Goal: Find specific page/section: Find specific page/section

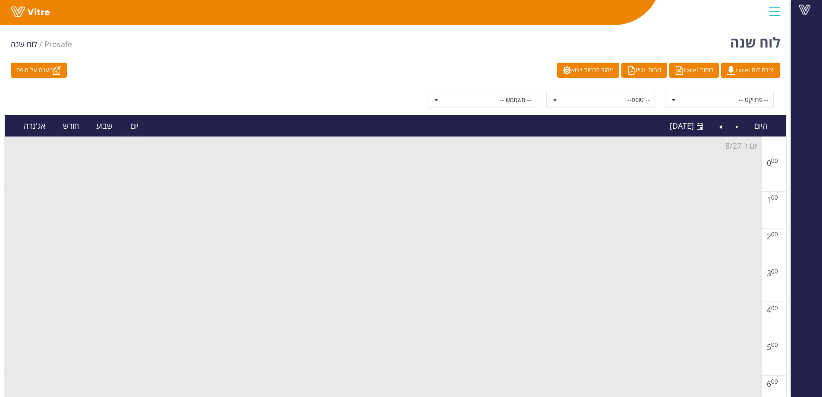
scroll to position [388, 0]
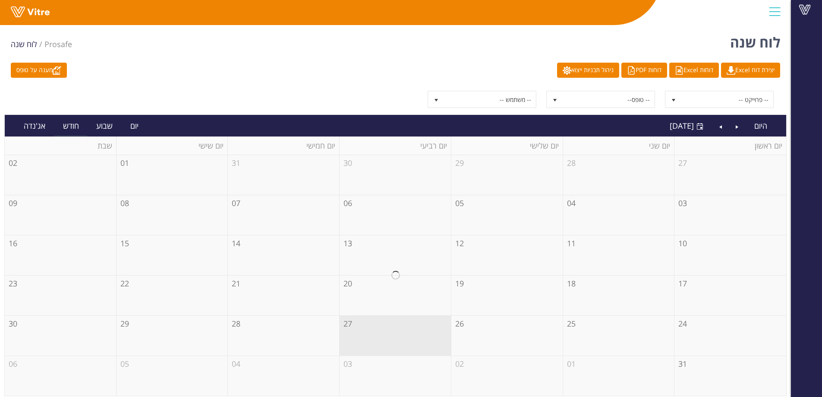
scroll to position [3, 0]
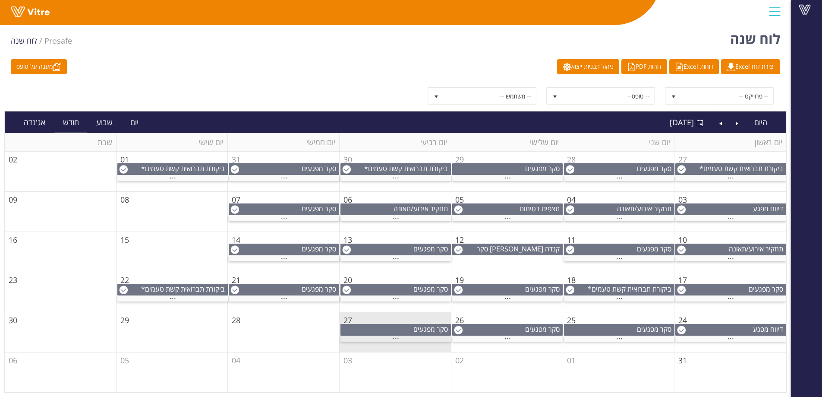
click at [401, 339] on div "..." at bounding box center [395, 339] width 110 height 6
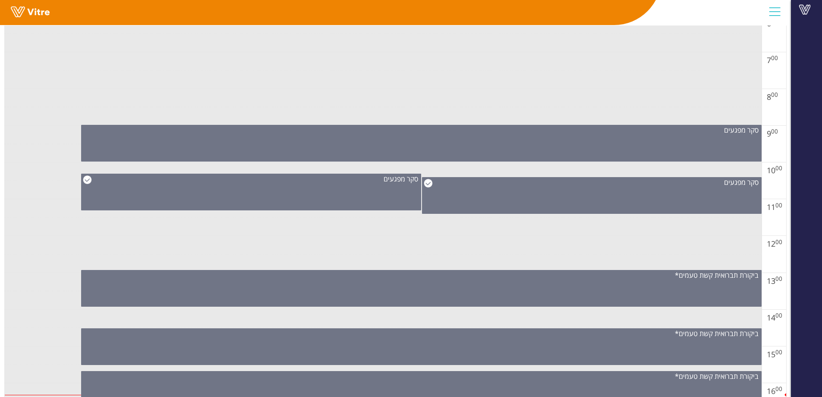
scroll to position [435, 0]
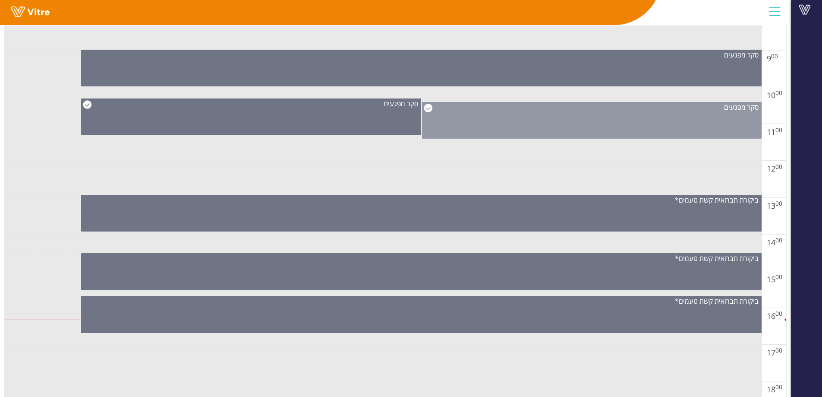
click at [516, 124] on div "סקר מפגעים" at bounding box center [592, 120] width 340 height 37
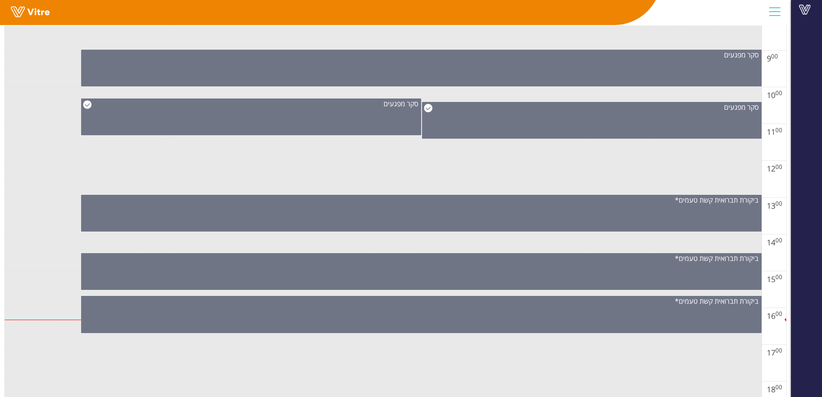
click at [518, 170] on td at bounding box center [383, 170] width 757 height 19
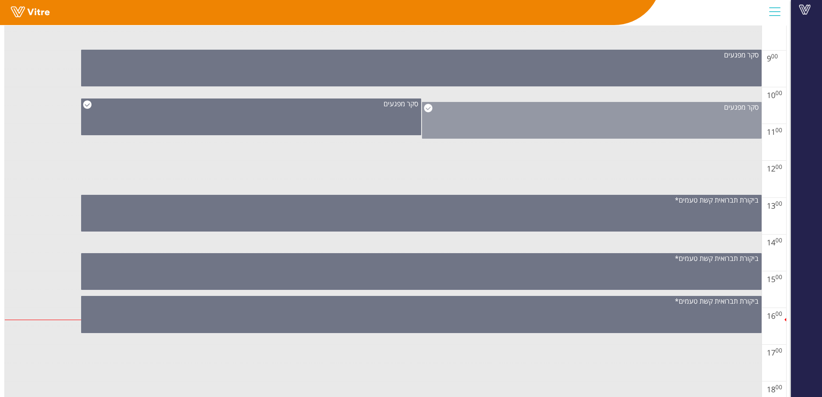
click at [488, 129] on div "סקר מפגעים" at bounding box center [592, 120] width 340 height 37
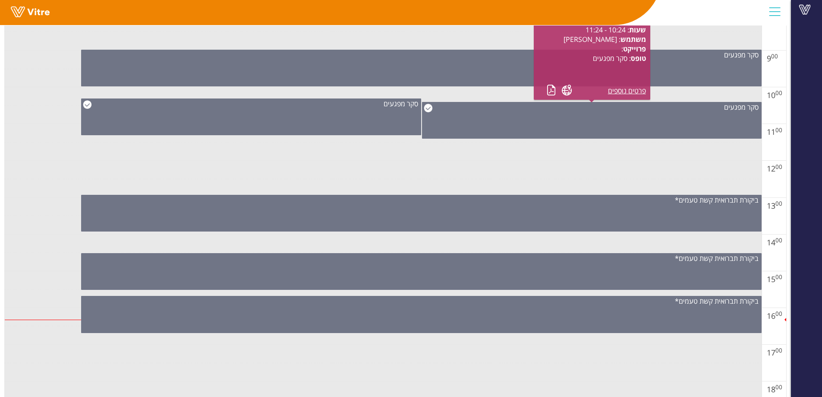
click at [480, 174] on td at bounding box center [383, 170] width 757 height 19
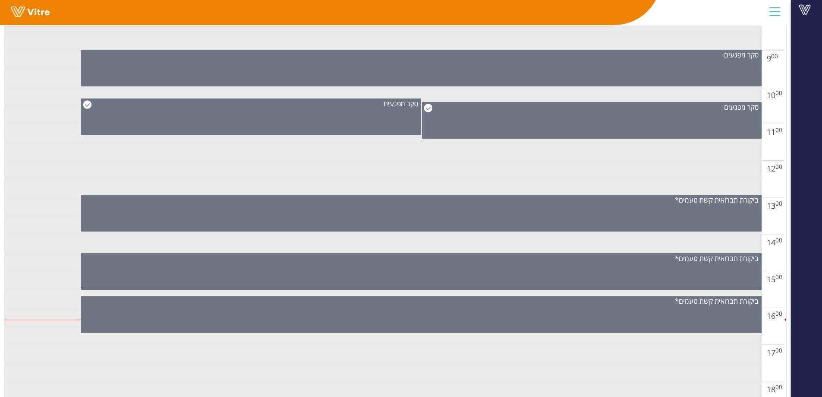
drag, startPoint x: 469, startPoint y: 127, endPoint x: 484, endPoint y: 149, distance: 26.4
click at [470, 127] on div "סקר מפגעים" at bounding box center [592, 120] width 340 height 37
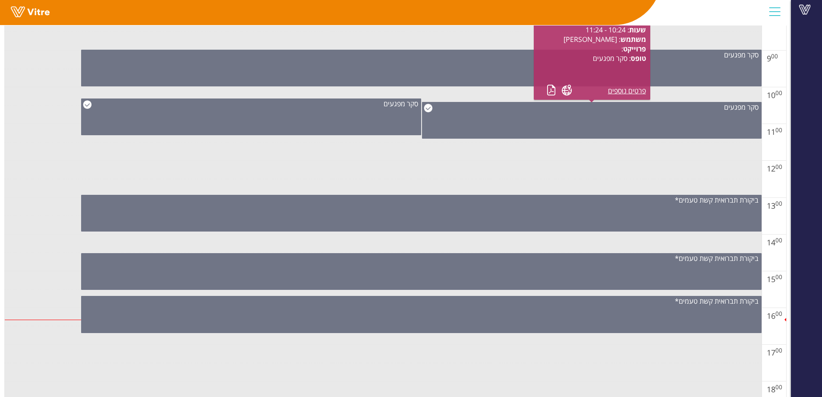
click at [503, 179] on td at bounding box center [383, 188] width 757 height 19
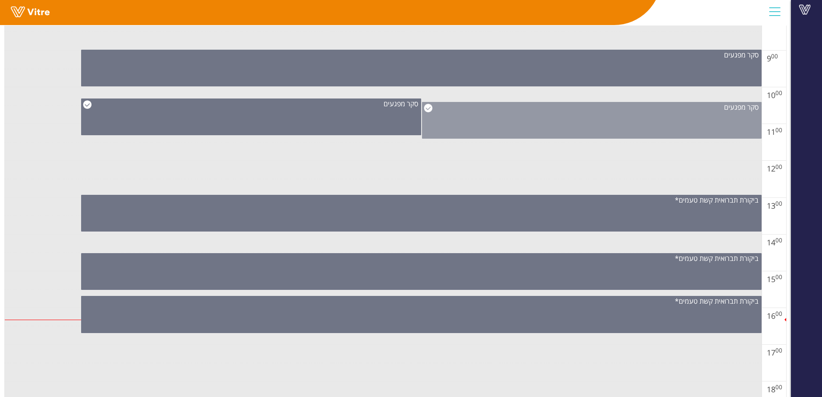
click at [487, 126] on div "סקר מפגעים" at bounding box center [592, 120] width 340 height 37
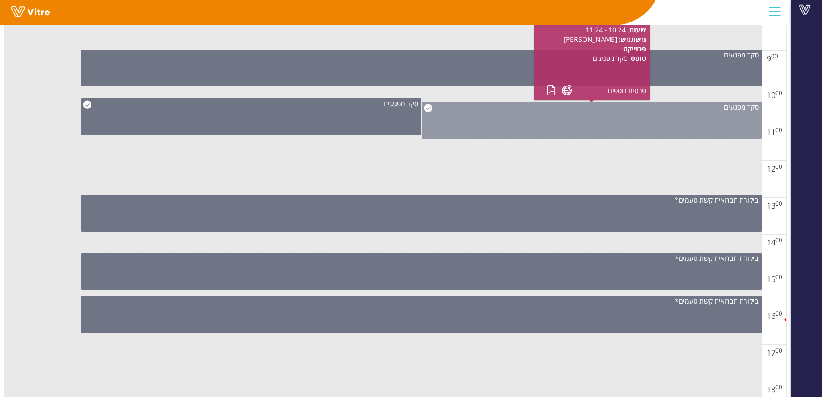
click at [597, 127] on div "סקר מפגעים" at bounding box center [592, 120] width 340 height 37
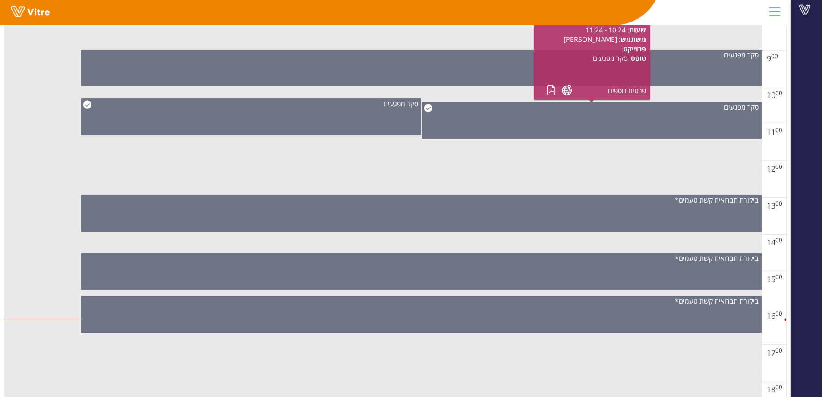
drag, startPoint x: 629, startPoint y: 164, endPoint x: 511, endPoint y: 148, distance: 118.4
click at [627, 165] on td at bounding box center [383, 170] width 757 height 19
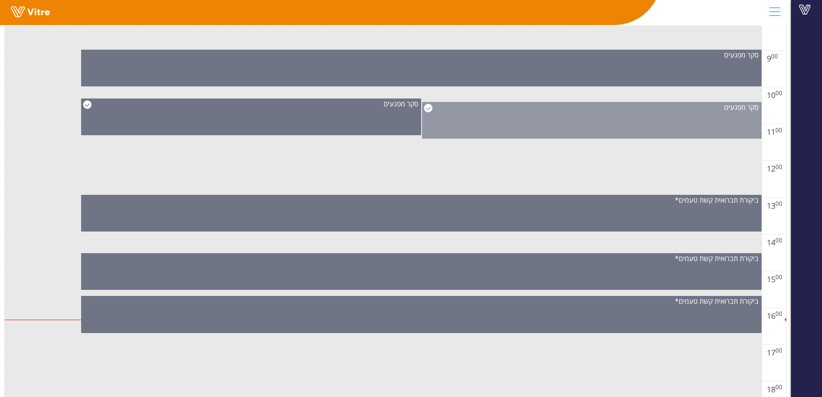
click at [556, 133] on div "סקר מפגעים" at bounding box center [592, 120] width 340 height 37
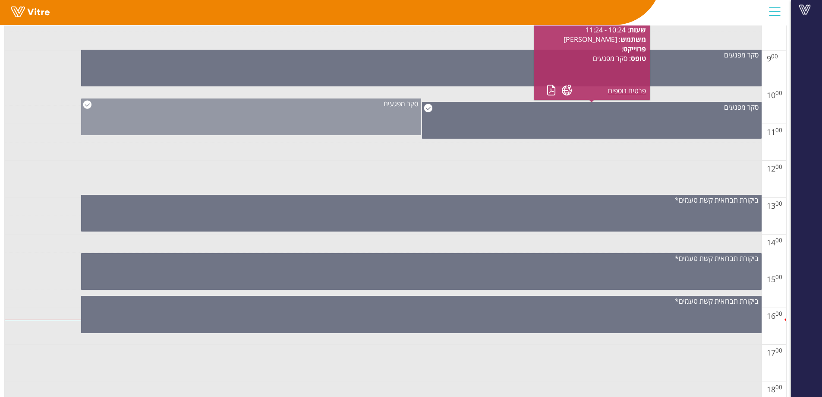
click at [365, 113] on div "סקר מפגעים" at bounding box center [251, 116] width 340 height 37
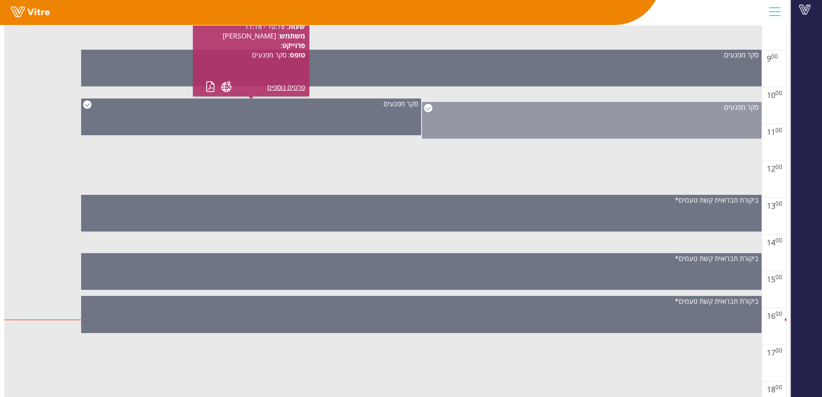
click at [498, 133] on div "סקר מפגעים" at bounding box center [592, 120] width 340 height 37
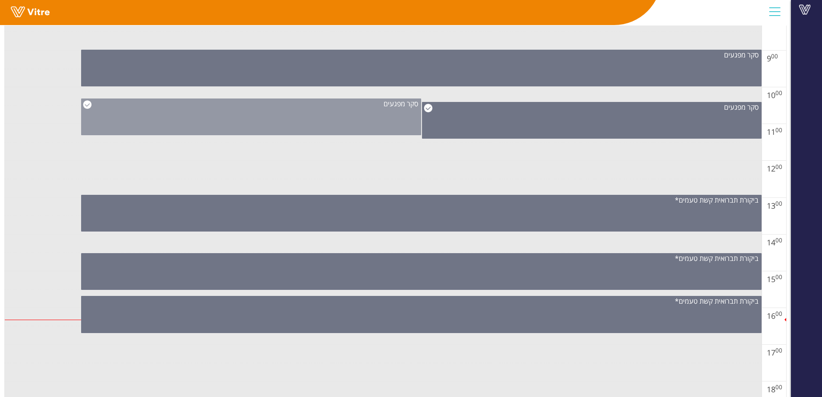
click at [370, 127] on div "סקר מפגעים" at bounding box center [251, 116] width 340 height 37
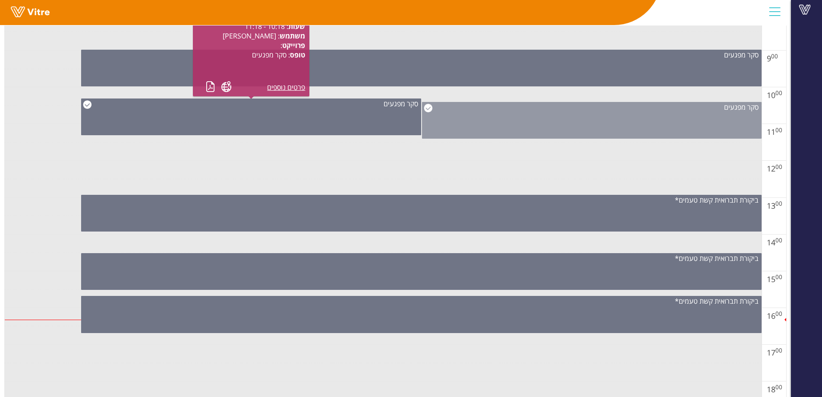
click at [537, 122] on div "סקר מפגעים" at bounding box center [592, 120] width 340 height 37
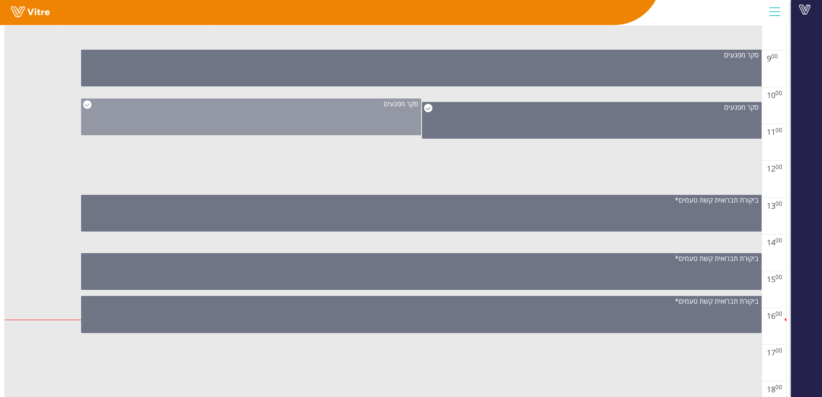
click at [357, 113] on div "סקר מפגעים" at bounding box center [251, 116] width 340 height 37
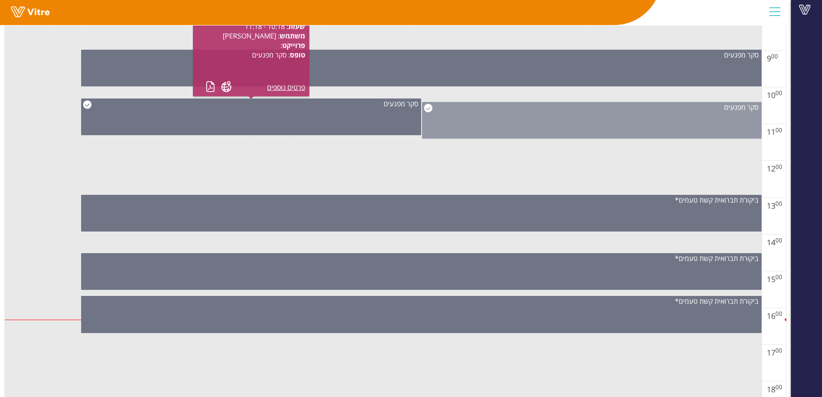
drag, startPoint x: 585, startPoint y: 115, endPoint x: 573, endPoint y: 138, distance: 26.1
click at [585, 115] on div "סקר מפגעים" at bounding box center [592, 120] width 340 height 37
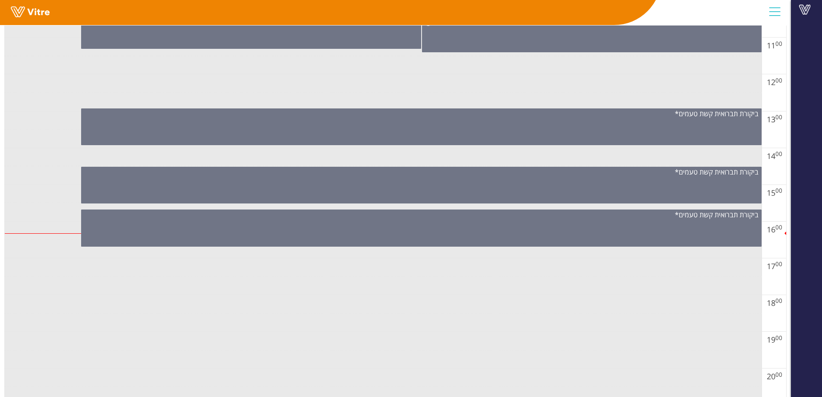
scroll to position [392, 0]
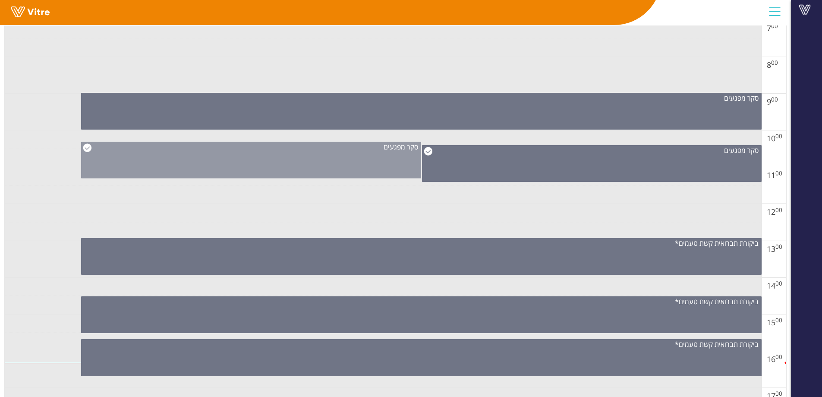
click at [340, 168] on div "סקר מפגעים" at bounding box center [251, 160] width 340 height 37
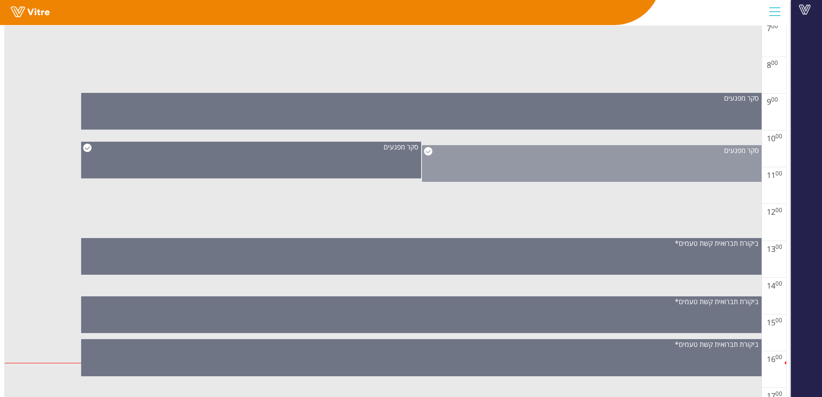
click at [503, 167] on div "סקר מפגעים" at bounding box center [592, 163] width 340 height 37
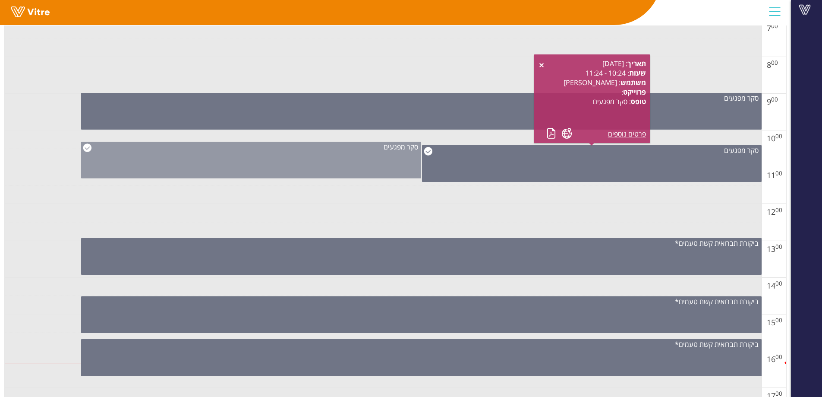
click at [380, 167] on div "סקר מפגעים" at bounding box center [251, 160] width 340 height 37
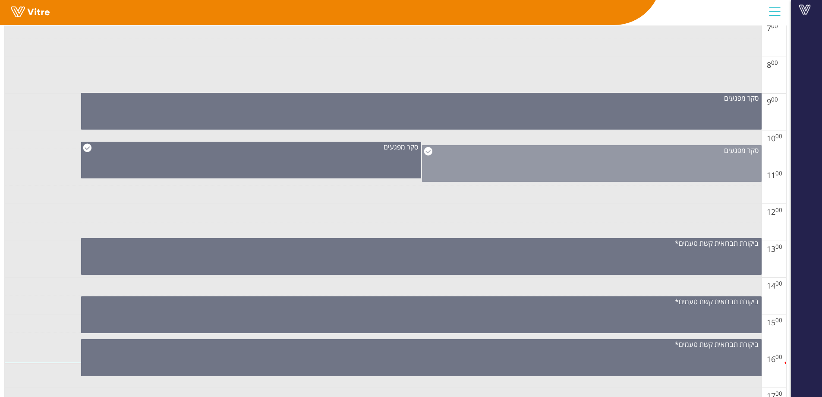
click at [461, 168] on div "סקר מפגעים" at bounding box center [592, 163] width 340 height 37
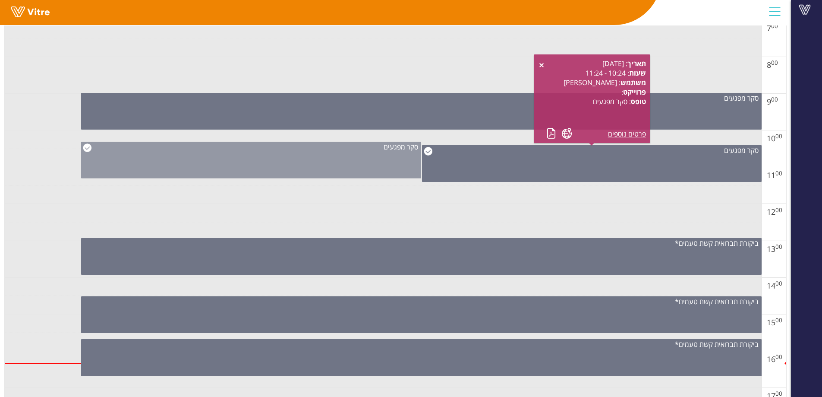
click at [390, 165] on div "סקר מפגעים" at bounding box center [251, 160] width 340 height 37
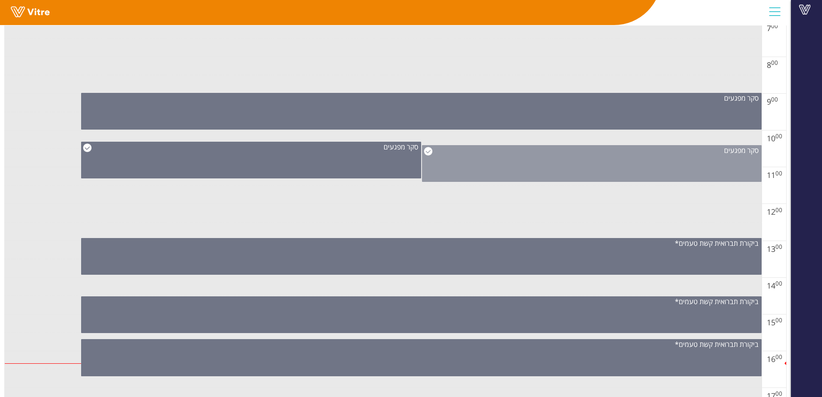
click at [482, 165] on div "סקר מפגעים" at bounding box center [592, 163] width 340 height 37
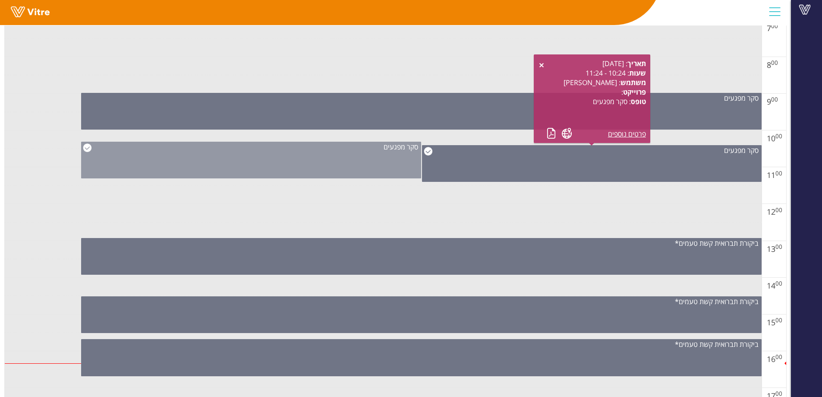
click at [406, 160] on div "סקר מפגעים" at bounding box center [251, 160] width 340 height 37
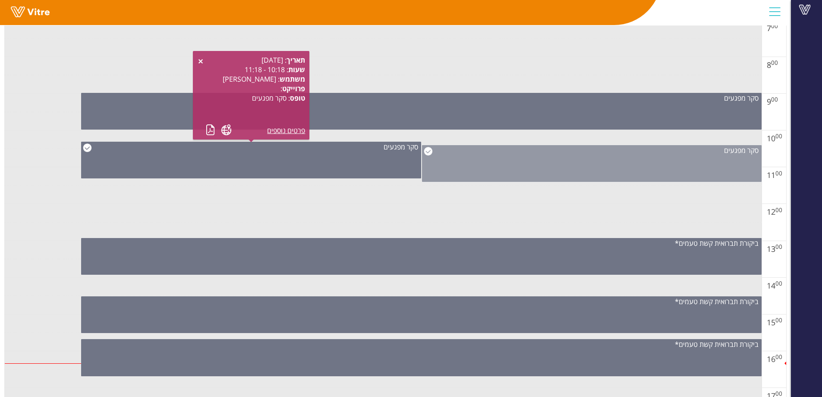
drag, startPoint x: 448, startPoint y: 165, endPoint x: 342, endPoint y: 167, distance: 105.7
click at [448, 165] on div "סקר מפגעים" at bounding box center [592, 163] width 340 height 37
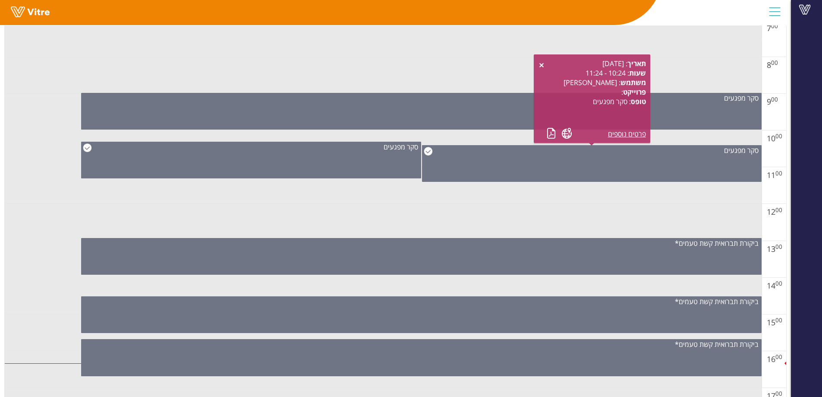
click at [466, 219] on td at bounding box center [383, 213] width 757 height 19
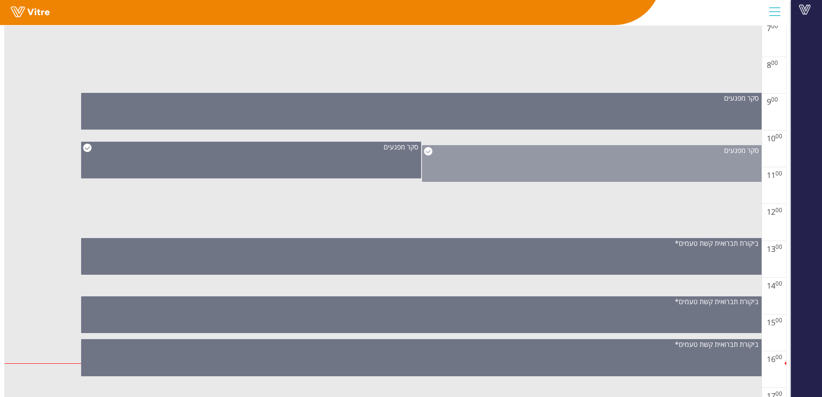
click at [539, 169] on div "סקר מפגעים" at bounding box center [592, 163] width 340 height 37
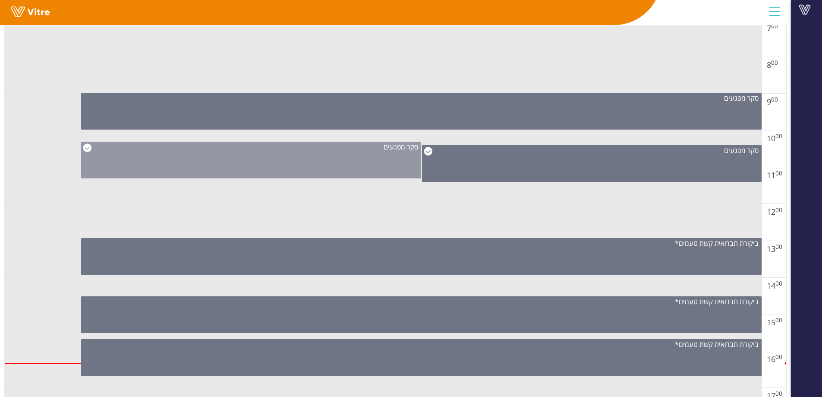
click at [300, 164] on div "סקר מפגעים" at bounding box center [251, 160] width 340 height 37
click at [384, 167] on div "סקר מפגעים" at bounding box center [251, 160] width 340 height 37
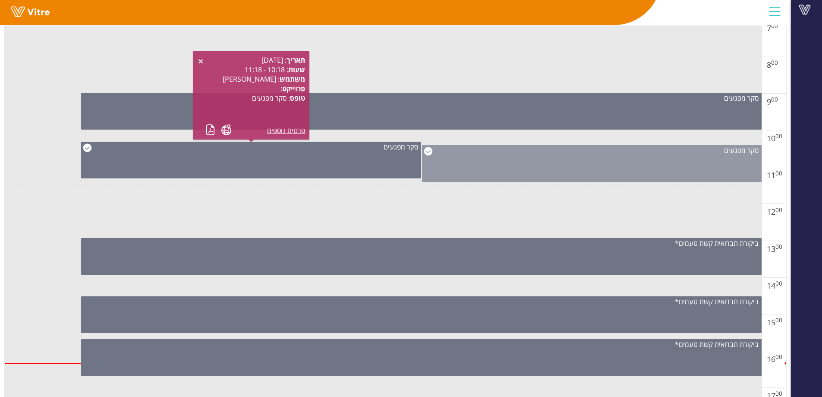
click at [476, 169] on div "סקר מפגעים" at bounding box center [592, 163] width 340 height 37
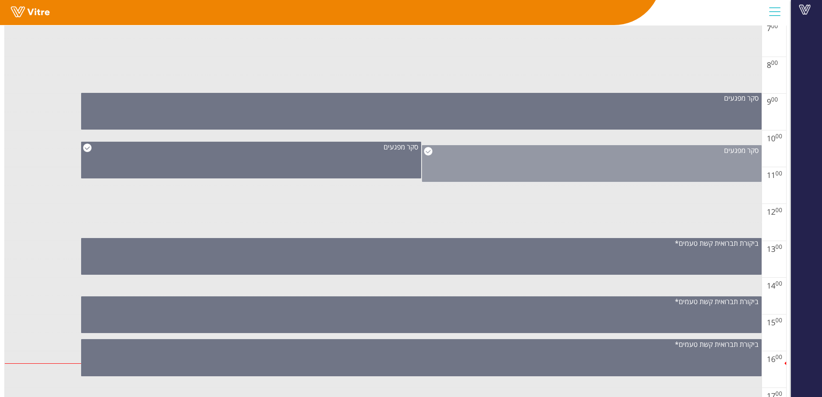
click at [450, 174] on div "סקר מפגעים" at bounding box center [592, 163] width 340 height 37
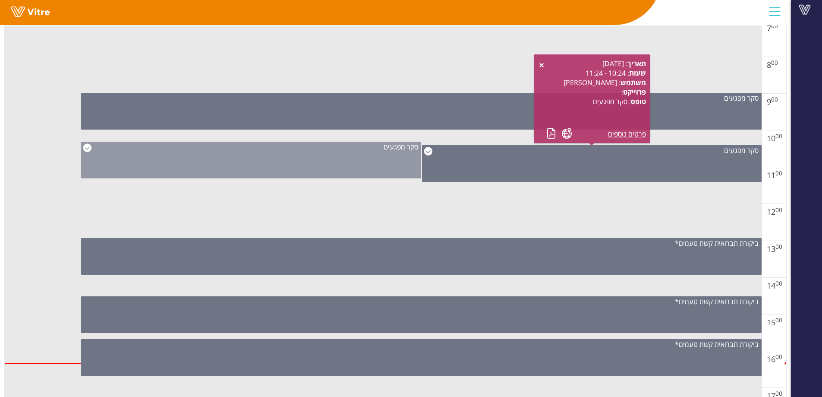
click at [360, 166] on div "סקר מפגעים" at bounding box center [251, 160] width 340 height 37
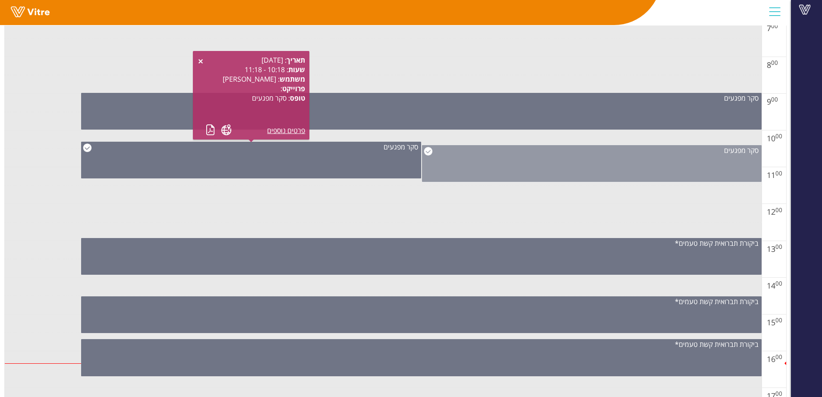
click at [526, 169] on div "סקר מפגעים" at bounding box center [592, 163] width 340 height 37
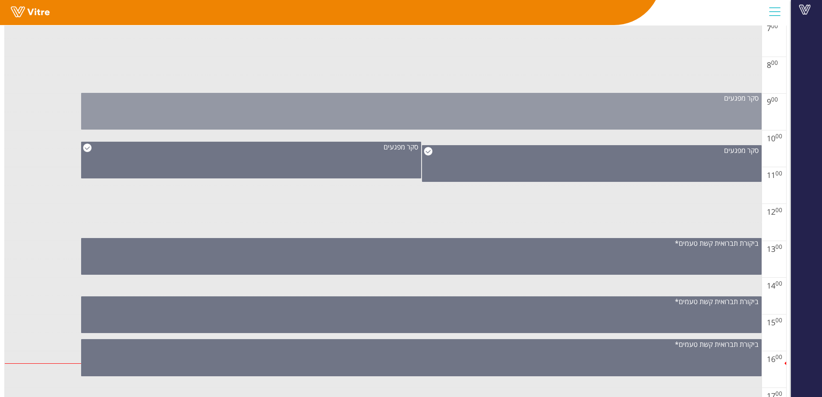
click at [647, 108] on div "סקר מפגעים" at bounding box center [421, 111] width 680 height 37
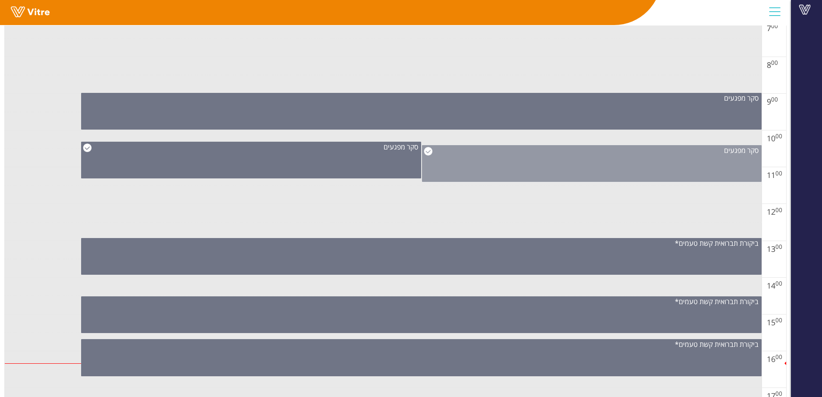
click at [558, 164] on div "סקר מפגעים" at bounding box center [592, 163] width 340 height 37
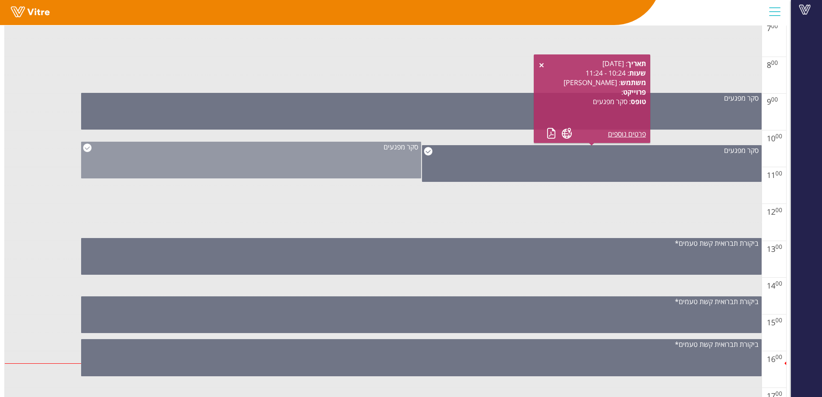
click at [327, 168] on div "סקר מפגעים" at bounding box center [251, 160] width 340 height 37
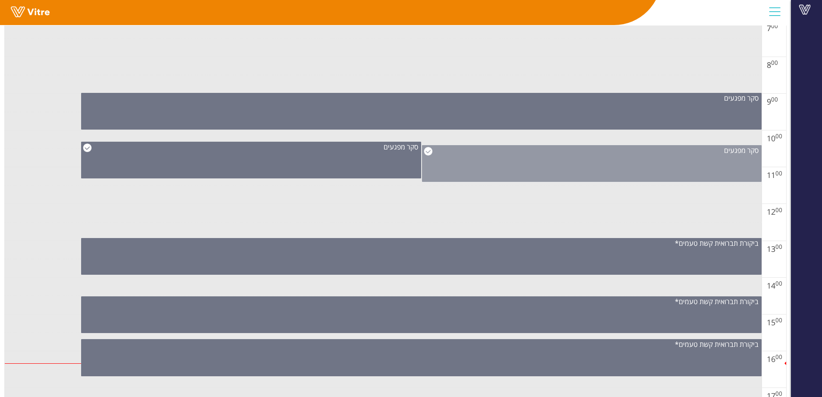
click at [510, 176] on div "סקר מפגעים" at bounding box center [592, 163] width 340 height 37
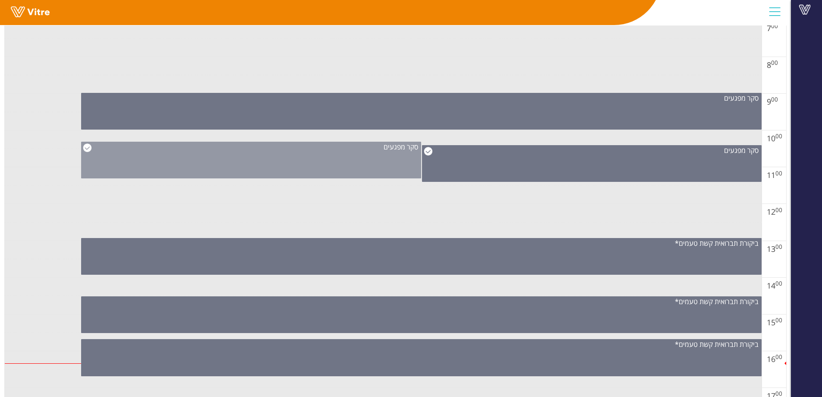
click at [321, 167] on div "סקר מפגעים" at bounding box center [251, 160] width 340 height 37
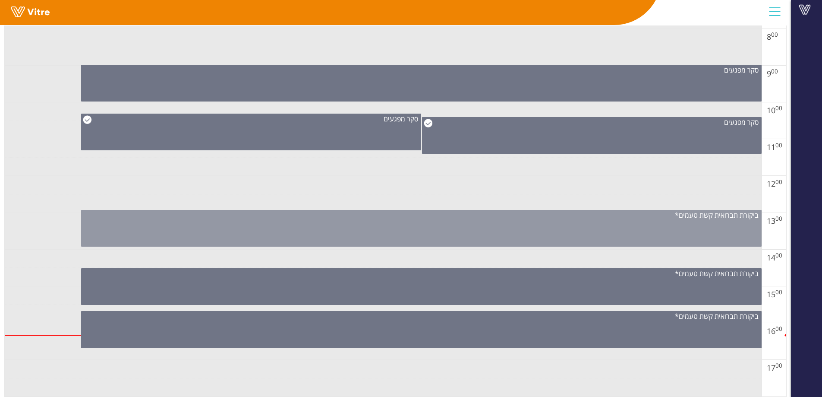
scroll to position [435, 0]
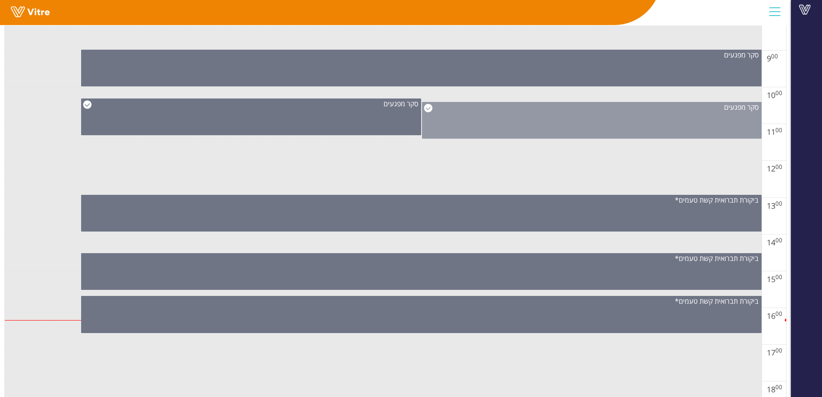
click at [496, 108] on div "סקר מפגעים" at bounding box center [591, 106] width 339 height 9
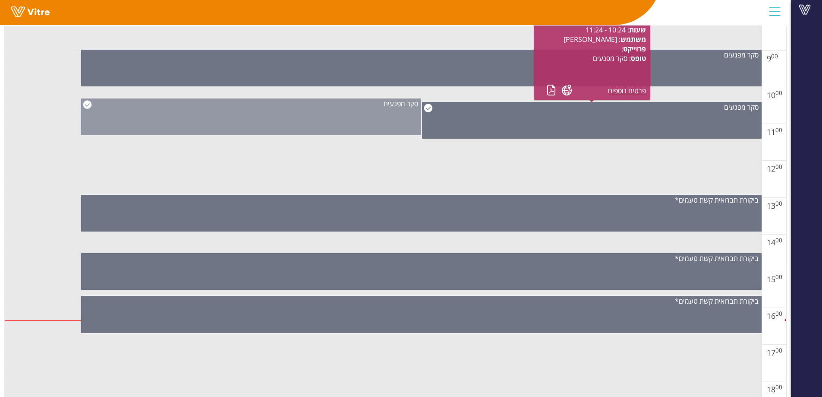
click at [331, 118] on div "סקר מפגעים" at bounding box center [251, 116] width 340 height 37
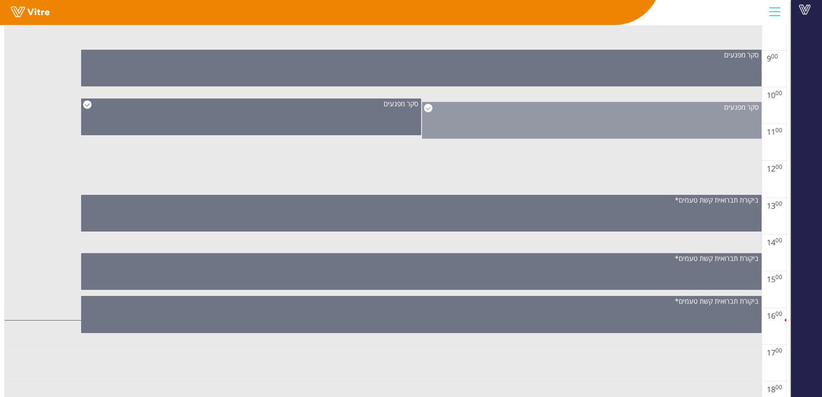
click at [476, 118] on div "סקר מפגעים" at bounding box center [592, 120] width 340 height 37
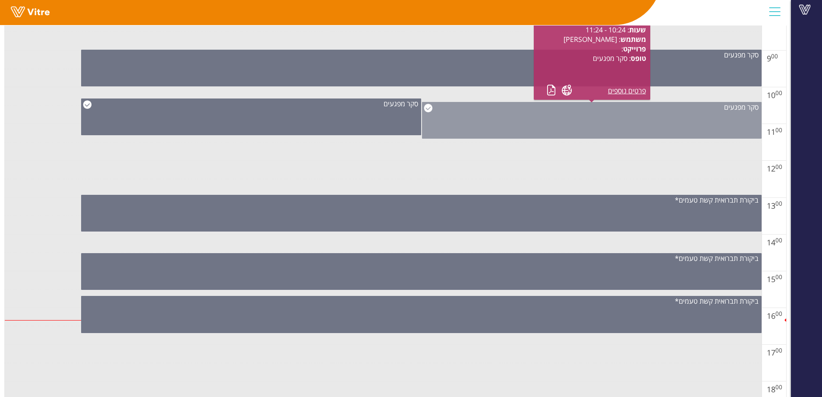
drag, startPoint x: 506, startPoint y: 128, endPoint x: 483, endPoint y: 123, distance: 23.0
click at [506, 127] on div "סקר מפגעים" at bounding box center [592, 120] width 340 height 37
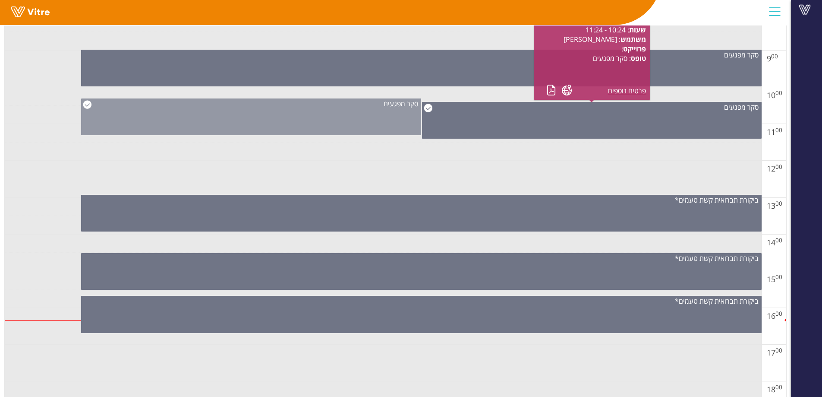
click at [329, 112] on div "סקר מפגעים" at bounding box center [251, 116] width 340 height 37
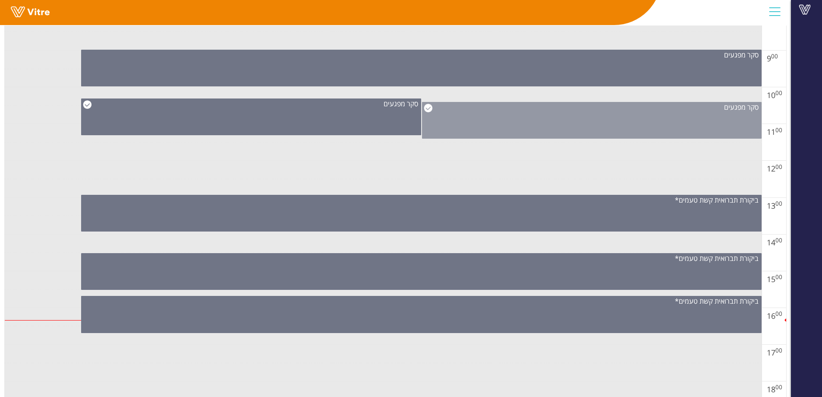
drag, startPoint x: 473, startPoint y: 118, endPoint x: 435, endPoint y: 118, distance: 38.8
click at [474, 118] on div "סקר מפגעים" at bounding box center [592, 120] width 340 height 37
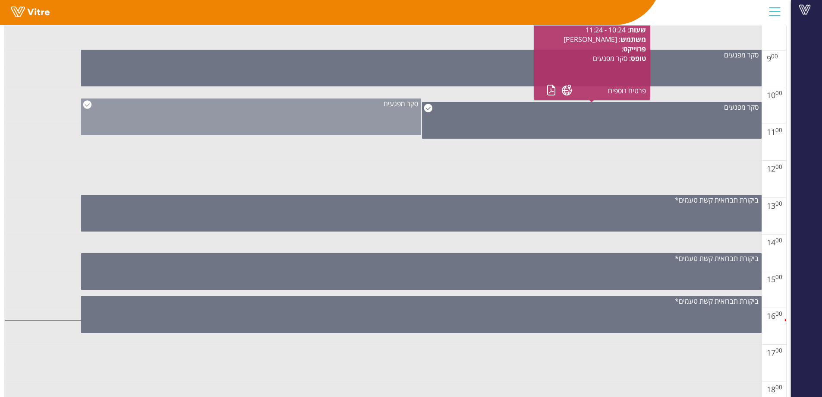
click at [345, 114] on div "סקר מפגעים" at bounding box center [251, 116] width 340 height 37
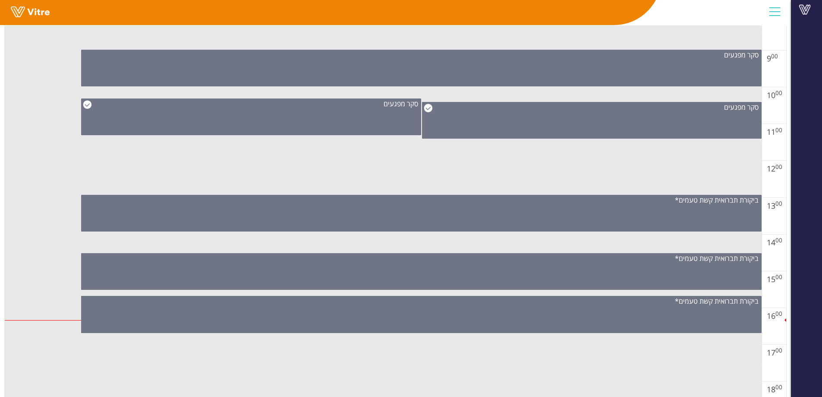
click at [475, 140] on td at bounding box center [383, 133] width 757 height 19
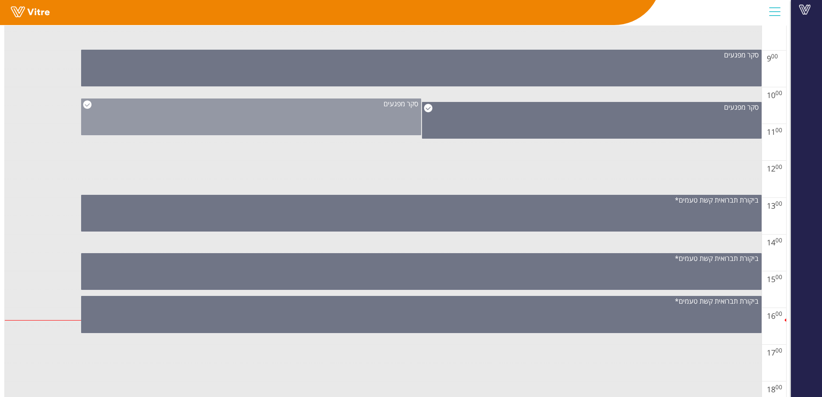
click at [356, 114] on div "סקר מפגעים" at bounding box center [251, 116] width 340 height 37
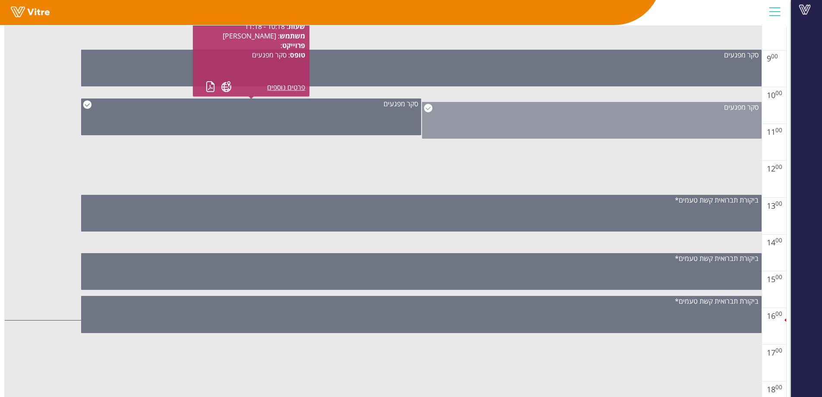
drag, startPoint x: 504, startPoint y: 127, endPoint x: 496, endPoint y: 132, distance: 9.6
click at [504, 126] on div "סקר מפגעים" at bounding box center [592, 120] width 340 height 37
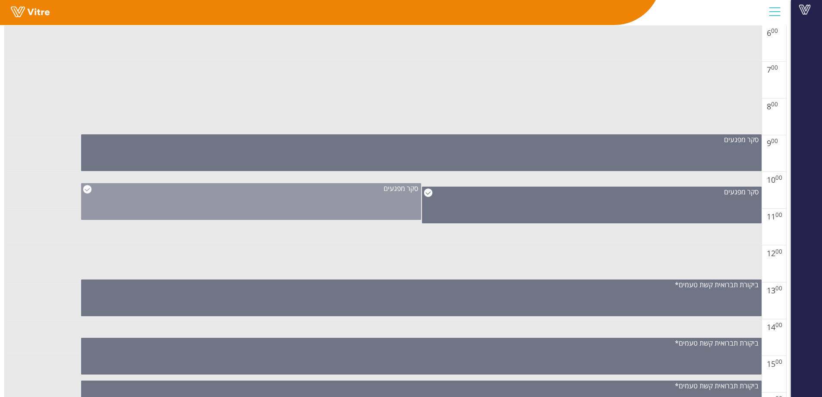
scroll to position [349, 0]
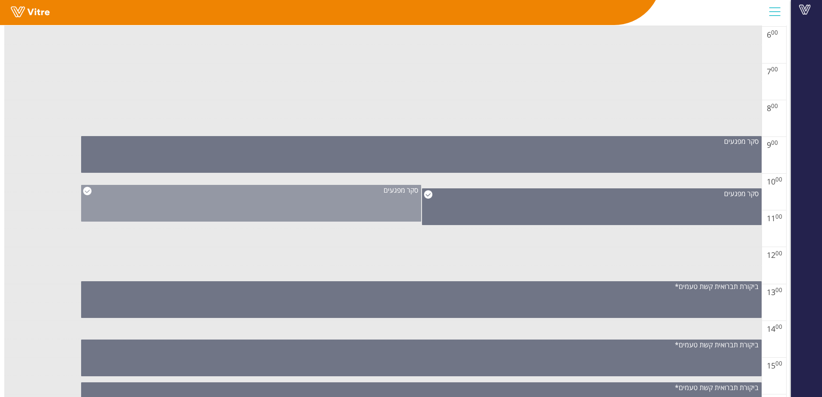
drag, startPoint x: 333, startPoint y: 208, endPoint x: 349, endPoint y: 213, distance: 16.4
click at [334, 208] on div "סקר מפגעים" at bounding box center [251, 203] width 340 height 37
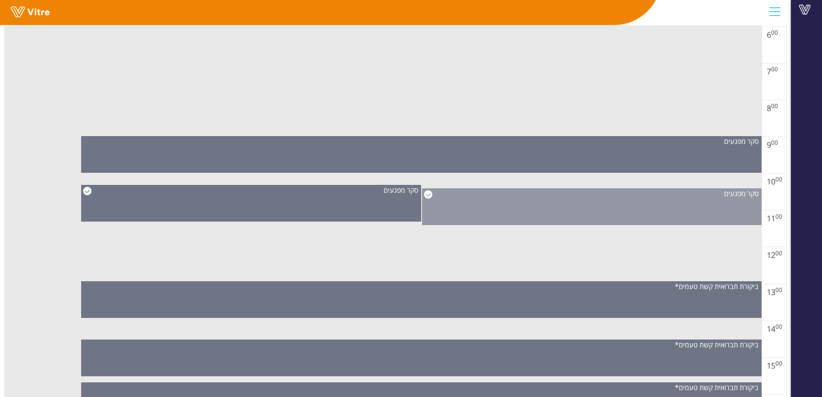
click at [624, 214] on div "סקר מפגעים" at bounding box center [592, 206] width 340 height 37
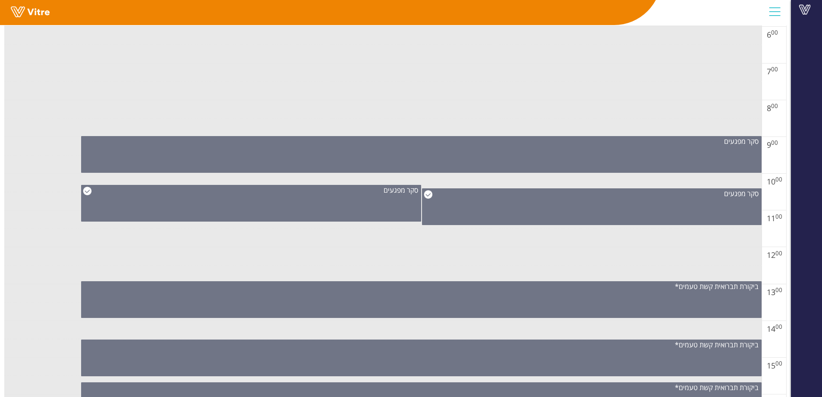
scroll to position [435, 0]
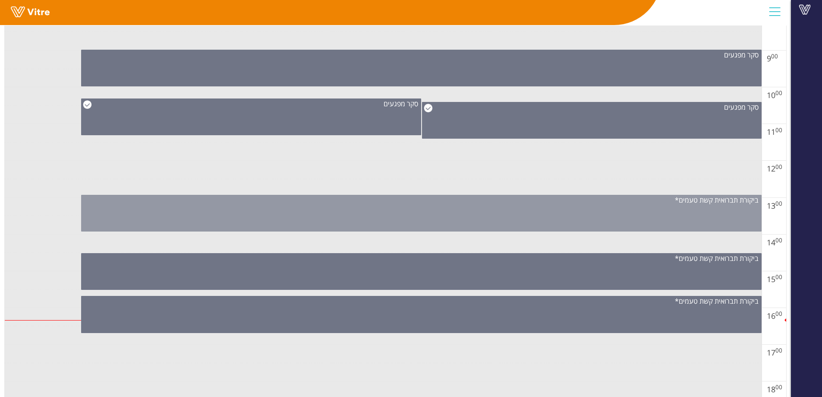
click at [520, 214] on div "ביקורת תברואית קשת טעמים*" at bounding box center [421, 213] width 680 height 37
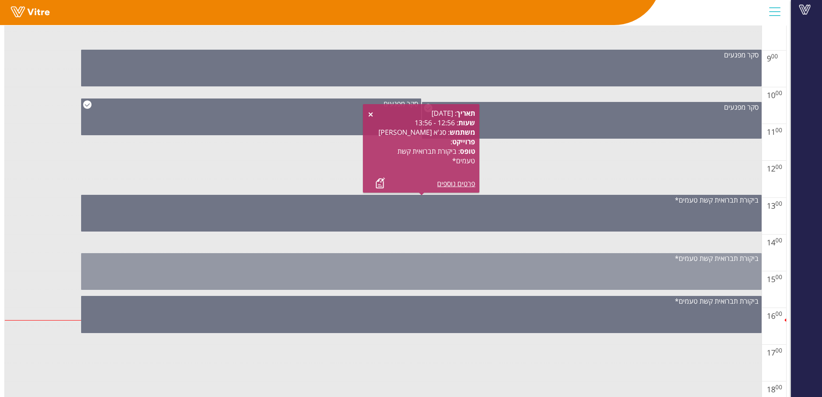
click at [428, 259] on div "ביקורת תברואית קשת טעמים*" at bounding box center [422, 257] width 680 height 9
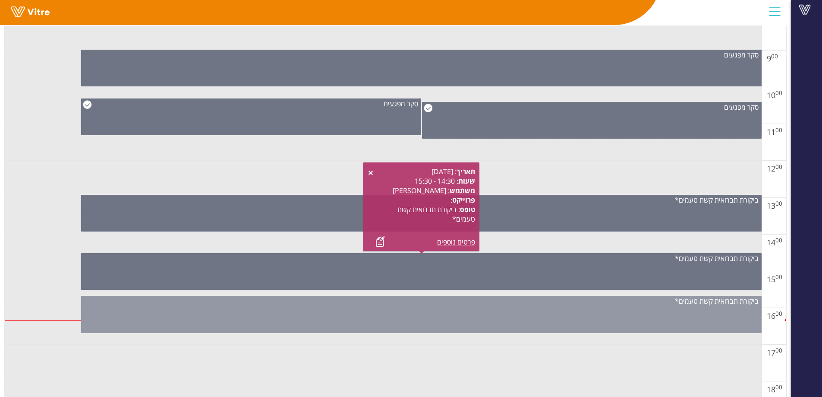
click at [402, 318] on div "ביקורת תברואית קשת טעמים*" at bounding box center [421, 314] width 680 height 37
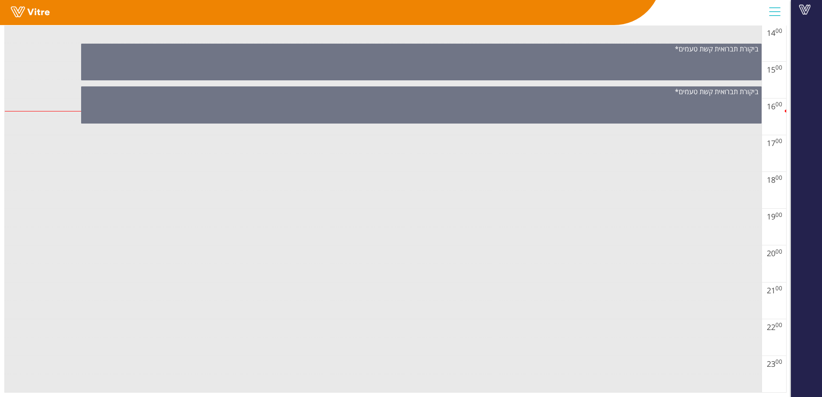
scroll to position [0, 0]
